Goal: Task Accomplishment & Management: Use online tool/utility

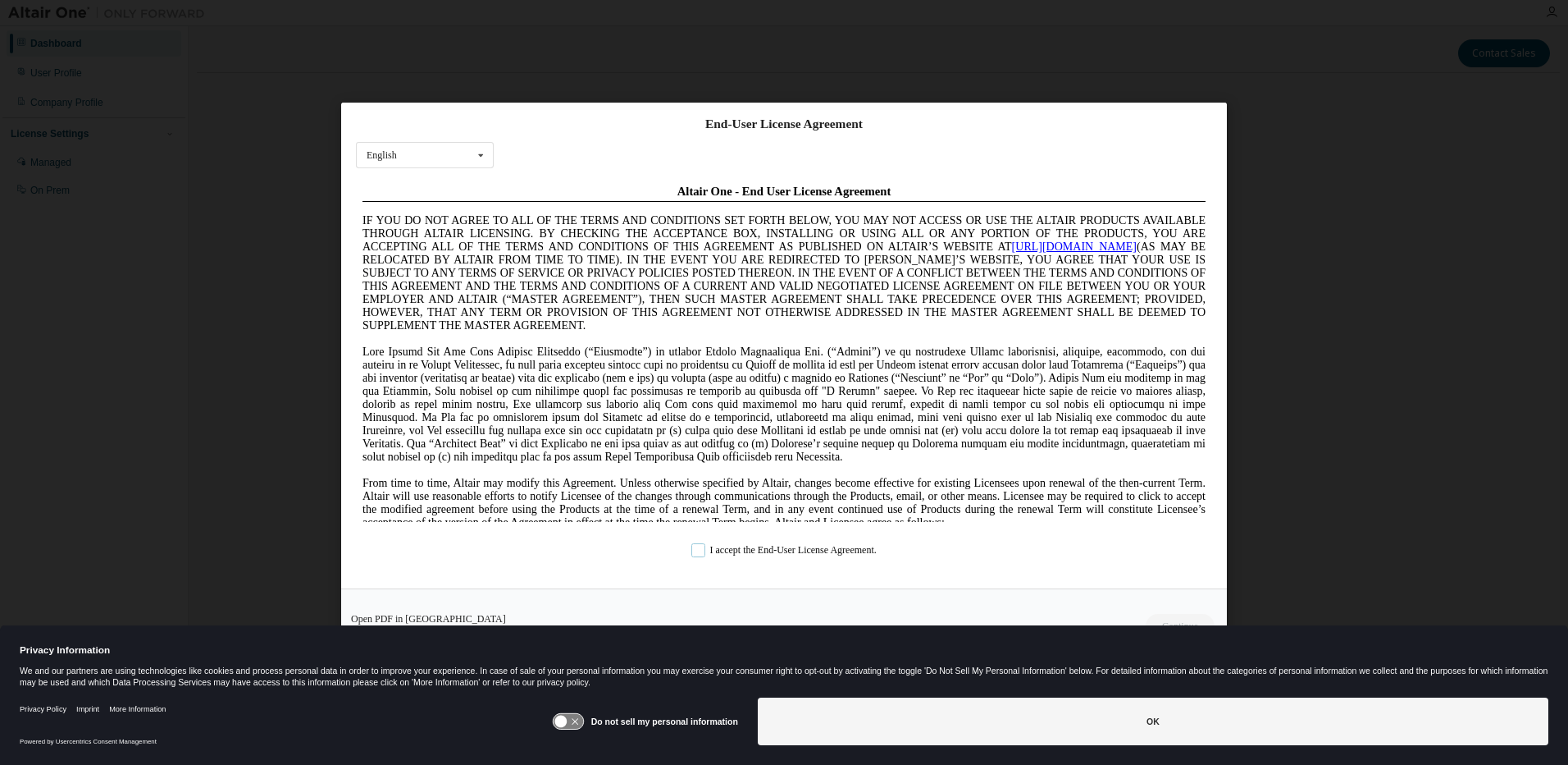
click at [699, 550] on label "I accept the End-User License Agreement." at bounding box center [784, 549] width 185 height 14
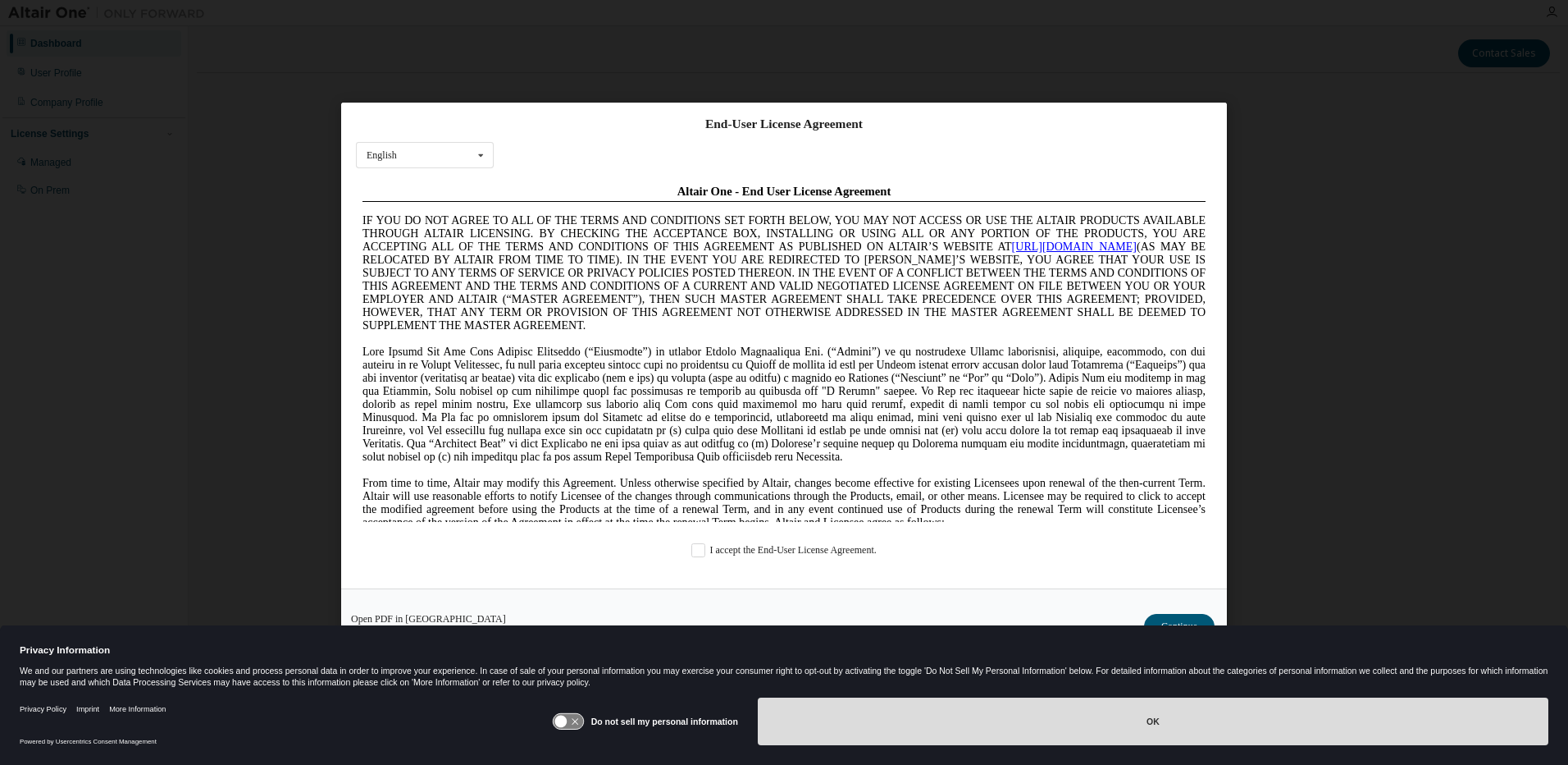
click at [1104, 712] on button "OK" at bounding box center [1153, 721] width 791 height 48
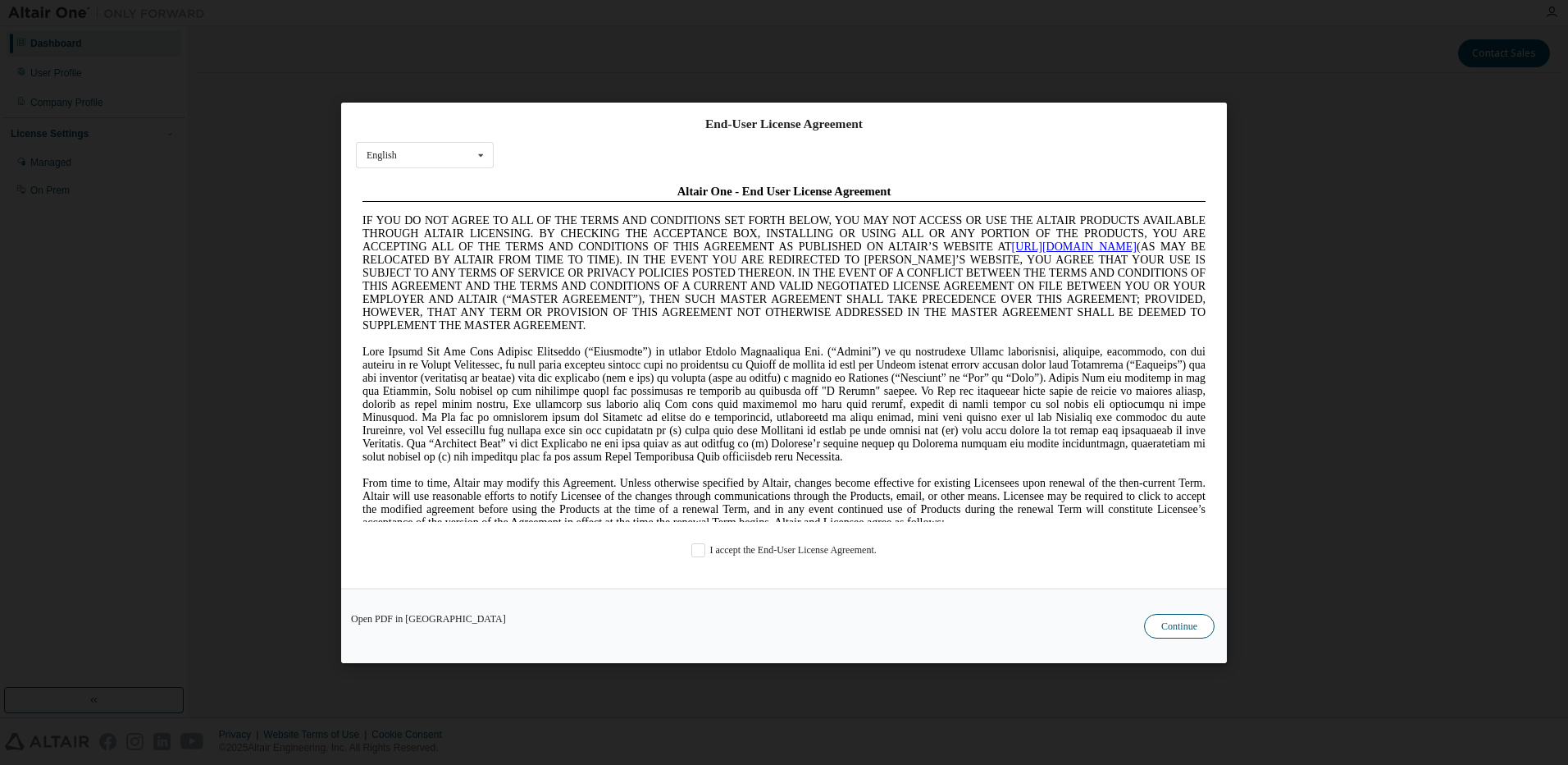
click at [1175, 620] on button "Continue" at bounding box center [1179, 624] width 71 height 24
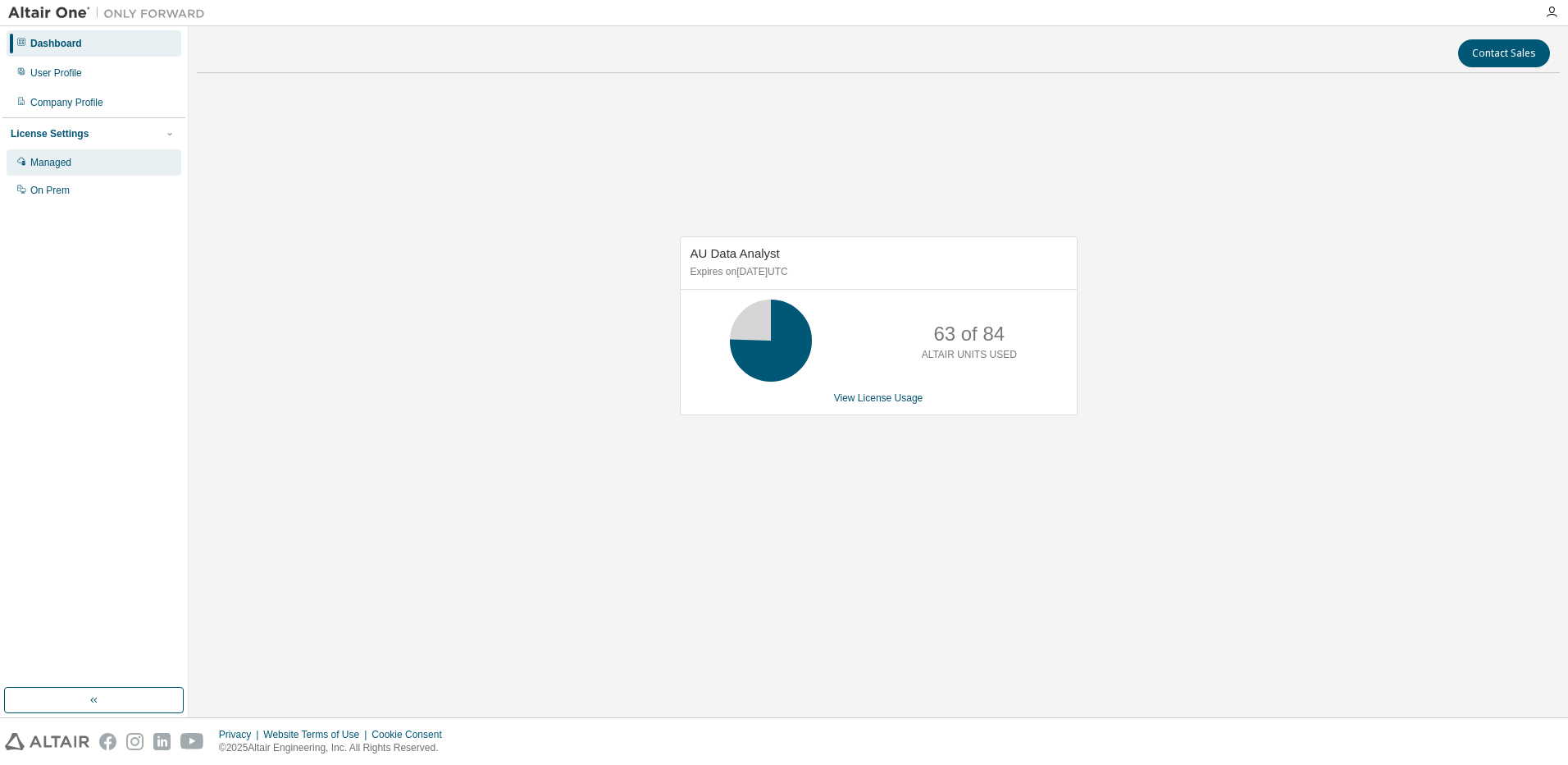
click at [45, 162] on div "Managed" at bounding box center [50, 162] width 41 height 13
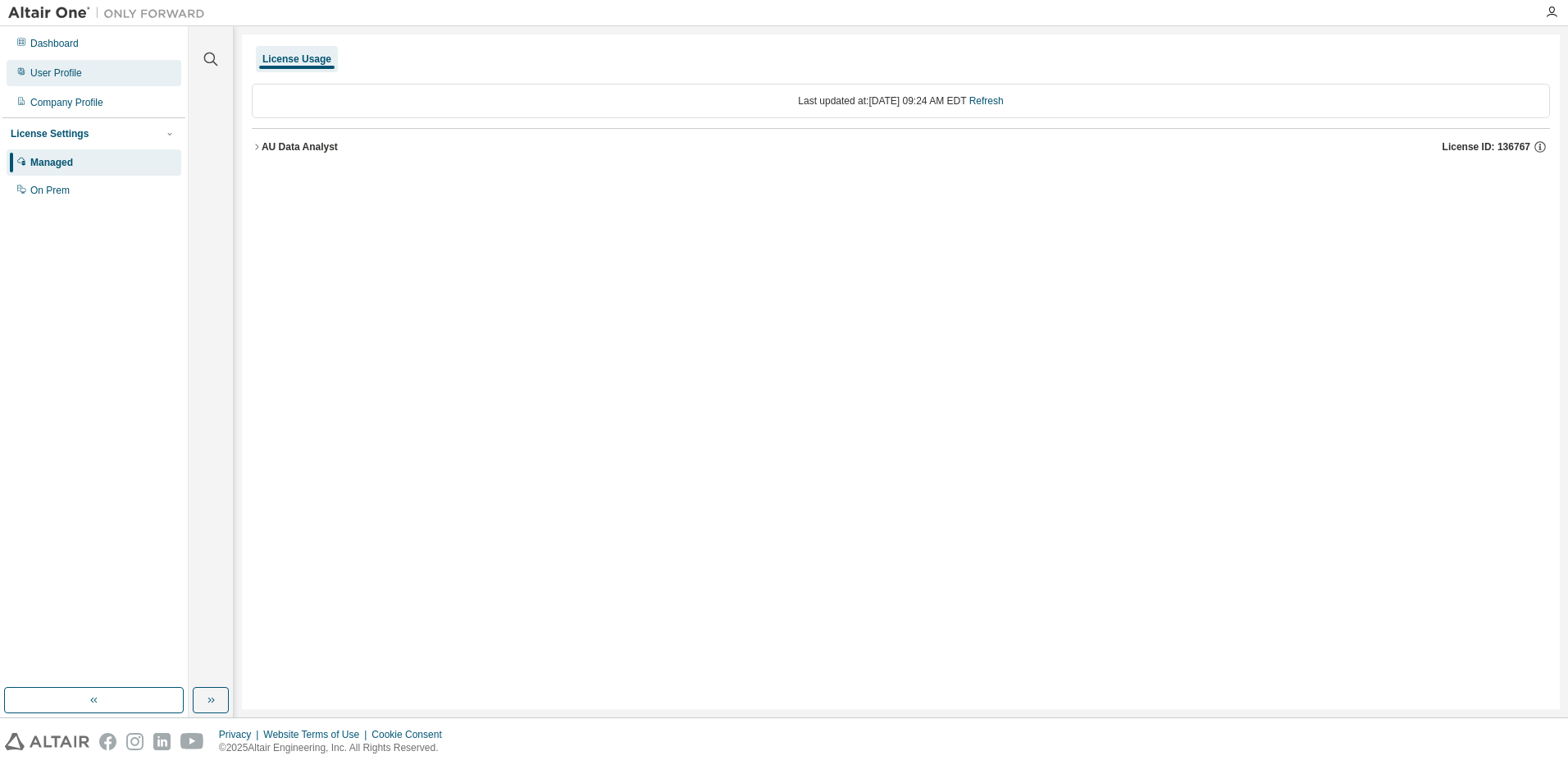
click at [50, 61] on div "User Profile" at bounding box center [94, 72] width 175 height 26
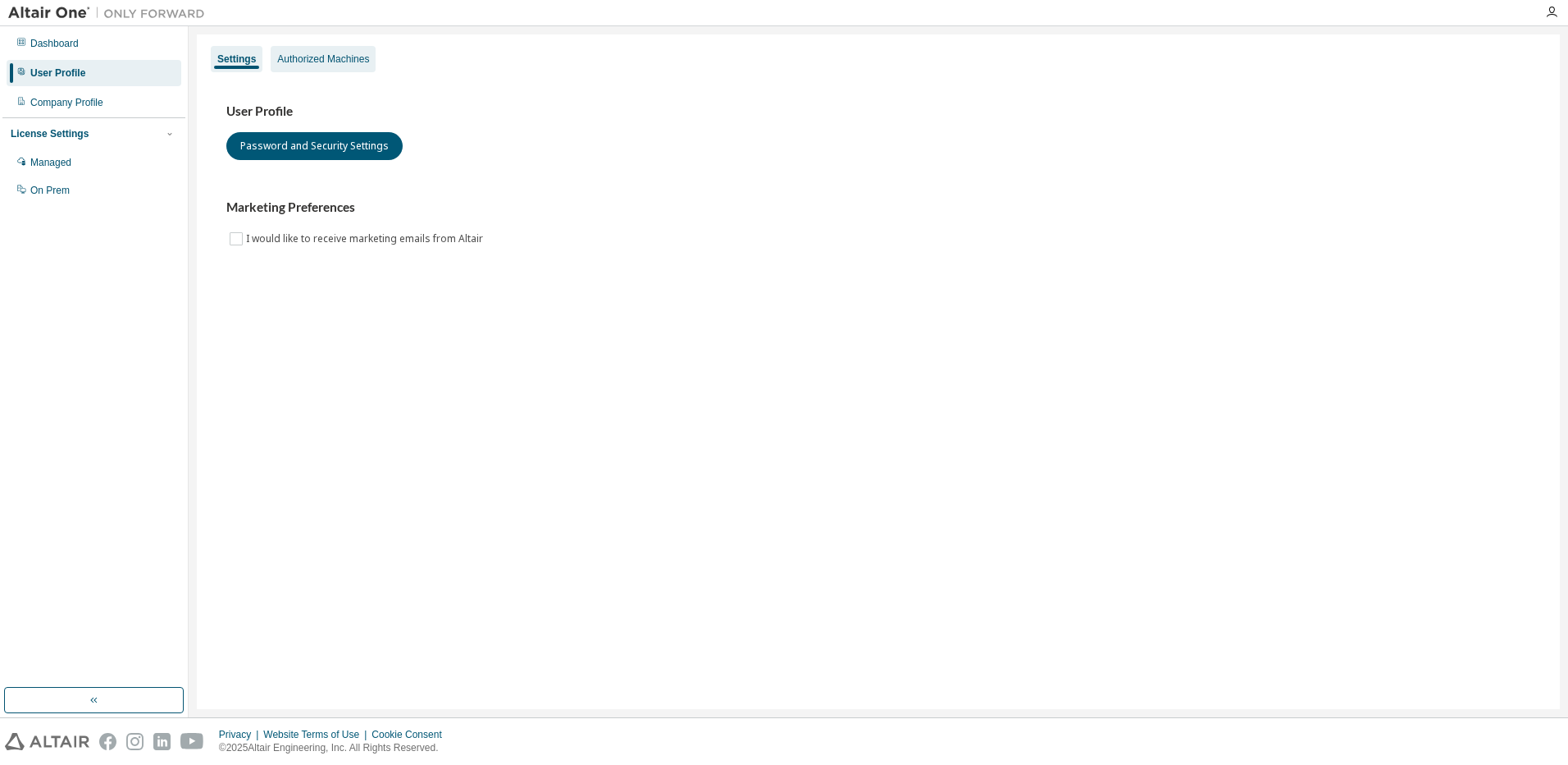
click at [323, 54] on div "Authorized Machines" at bounding box center [323, 59] width 92 height 13
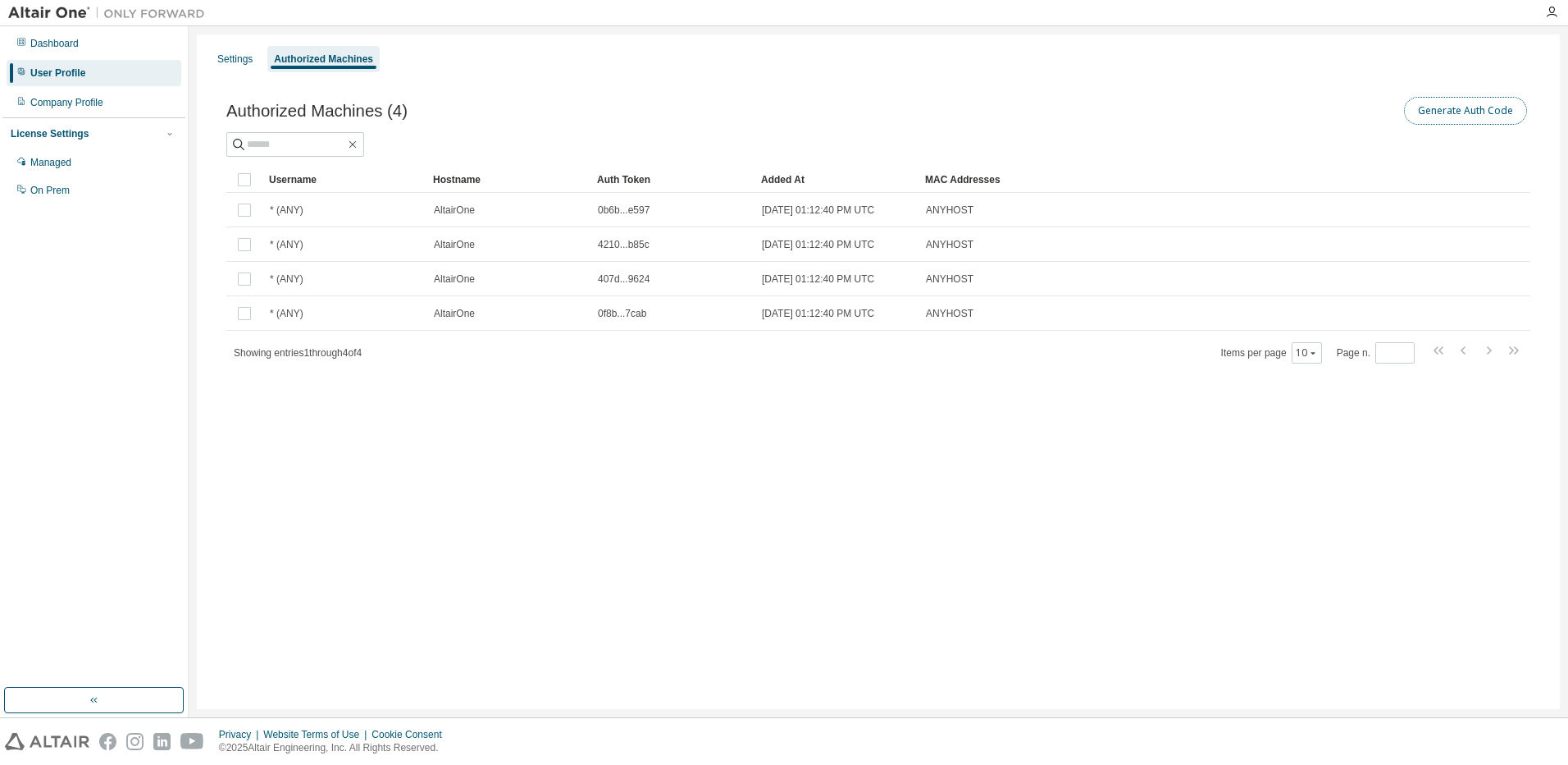
click at [1465, 111] on button "Generate Auth Code" at bounding box center [1465, 110] width 123 height 28
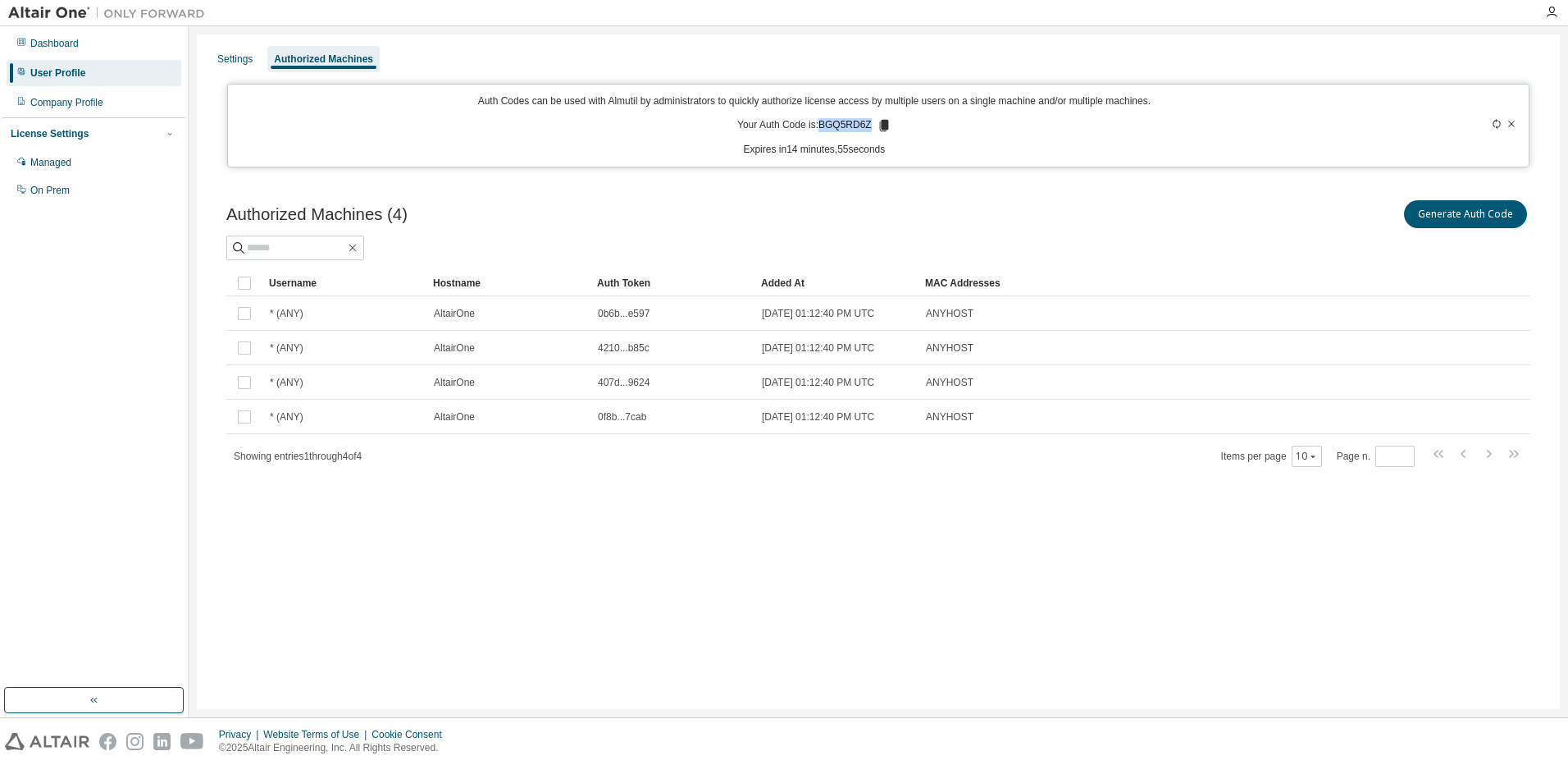
drag, startPoint x: 865, startPoint y: 123, endPoint x: 820, endPoint y: 125, distance: 45.0
click at [820, 125] on p "Your Auth Code is: BGQ5RD6Z" at bounding box center [814, 125] width 154 height 15
copy p "BGQ5RD6Z"
